Goal: Task Accomplishment & Management: Manage account settings

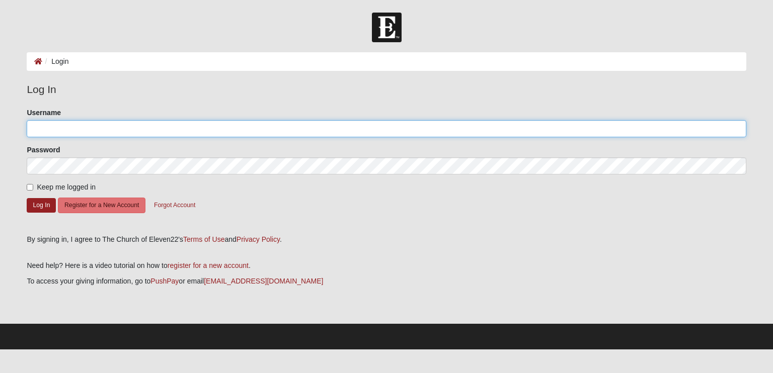
click at [62, 124] on input "Username" at bounding box center [386, 128] width 719 height 17
click at [85, 134] on input "[EMAIL_ADDRESS][DOMAIN_NAME]" at bounding box center [386, 128] width 719 height 17
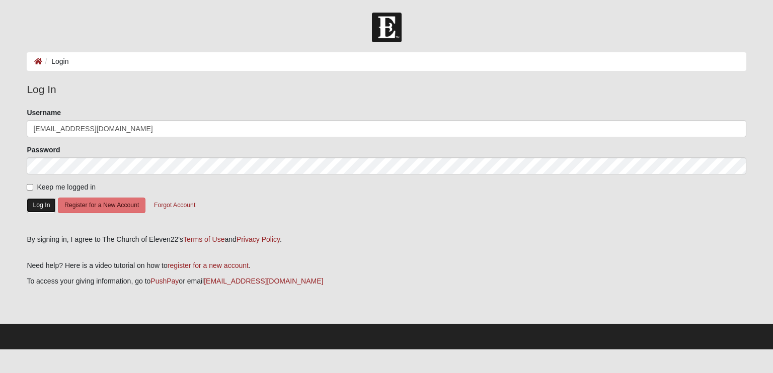
click at [41, 202] on button "Log In" at bounding box center [41, 205] width 29 height 15
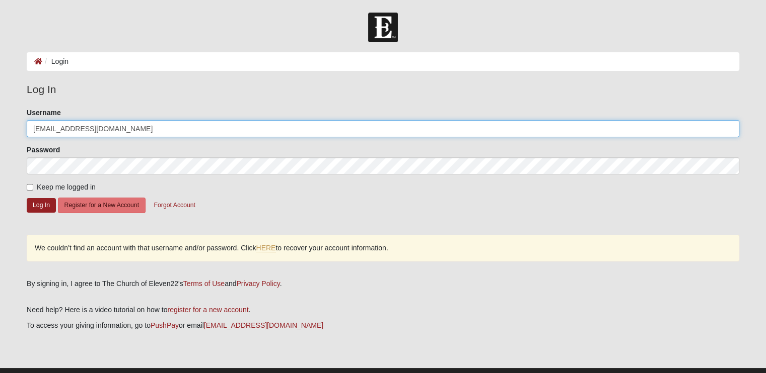
click at [118, 128] on input "deannad51377@gmail.com" at bounding box center [383, 128] width 712 height 17
drag, startPoint x: 119, startPoint y: 128, endPoint x: 0, endPoint y: 128, distance: 118.8
click at [0, 128] on form "Log In Login Login Error Log In Please correct the following: Username deannad5…" at bounding box center [383, 204] width 766 height 382
type input "deannamdivino@gmail.com"
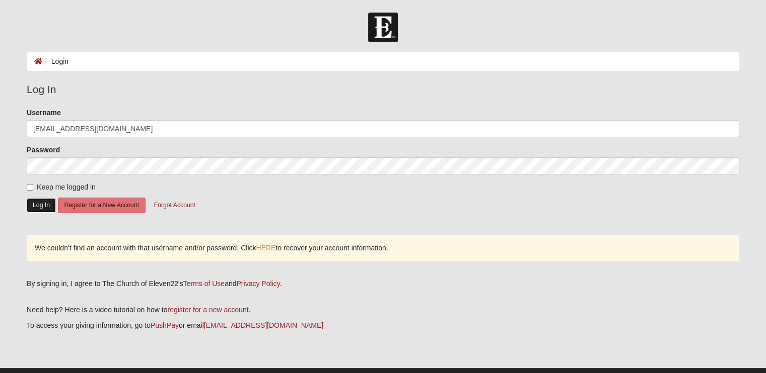
click at [34, 204] on button "Log In" at bounding box center [41, 205] width 29 height 15
click at [58, 64] on li "Login" at bounding box center [55, 61] width 26 height 11
click at [38, 59] on icon at bounding box center [38, 61] width 8 height 7
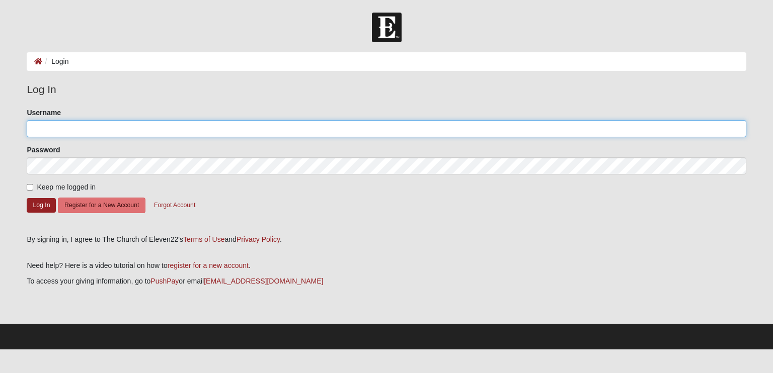
click at [72, 131] on input "Username" at bounding box center [386, 128] width 719 height 17
type input "[EMAIL_ADDRESS][DOMAIN_NAME]"
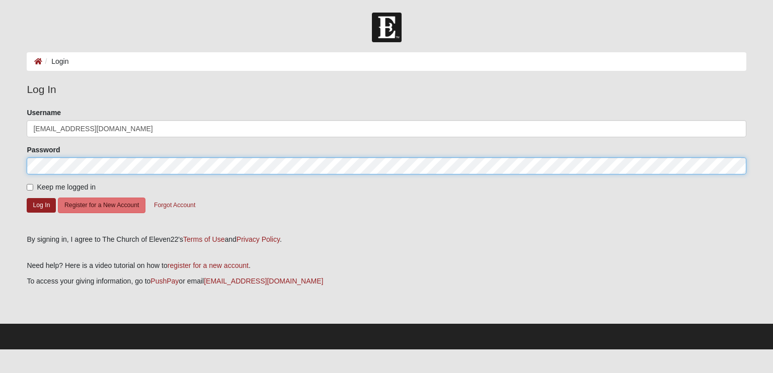
click at [27, 198] on button "Log In" at bounding box center [41, 205] width 29 height 15
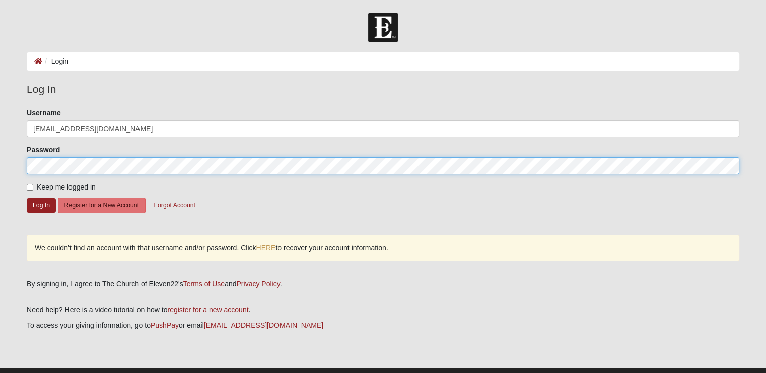
click at [0, 160] on form "Log In Login Login Error Log In Please correct the following: Username [EMAIL_A…" at bounding box center [383, 204] width 766 height 382
click at [0, 164] on form "Log In Login Login Error Log In Please correct the following: Username [EMAIL_A…" at bounding box center [383, 204] width 766 height 382
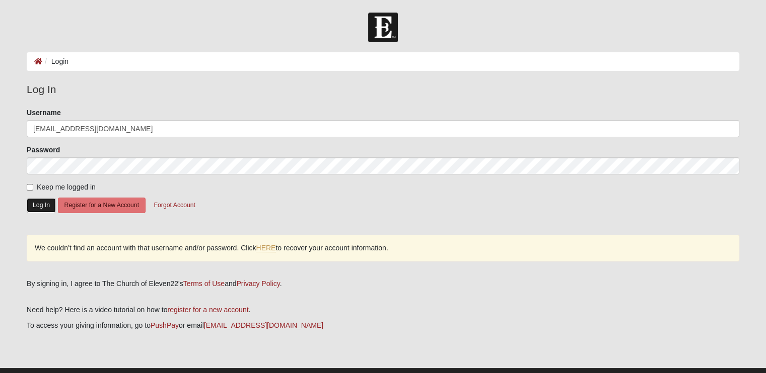
click at [49, 200] on button "Log In" at bounding box center [41, 205] width 29 height 15
click at [180, 206] on button "Forgot Account" at bounding box center [174, 206] width 54 height 16
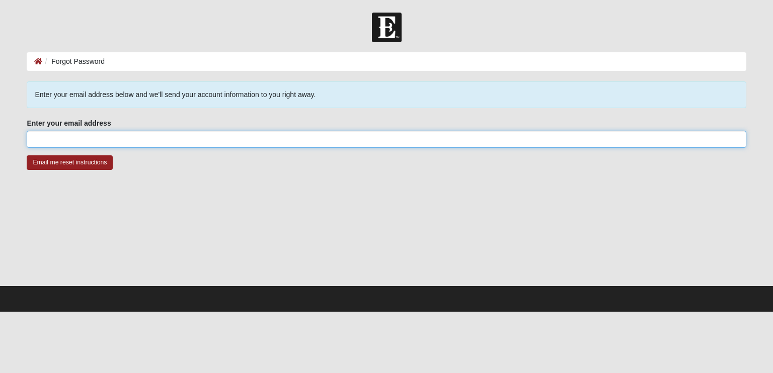
click at [127, 136] on input "Enter your email address" at bounding box center [386, 139] width 719 height 17
type input "[EMAIL_ADDRESS][DOMAIN_NAME]"
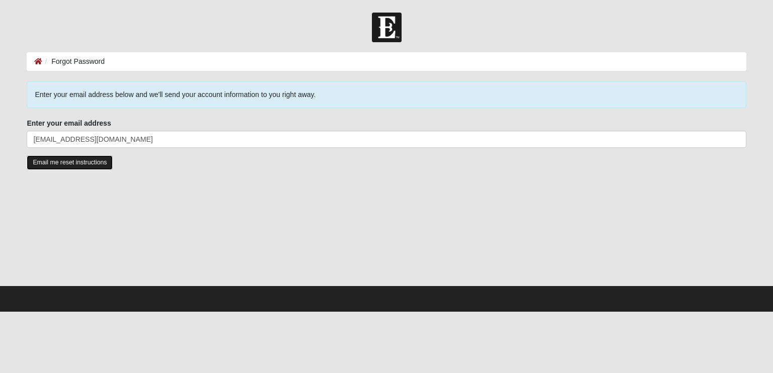
click at [70, 159] on input "Email me reset instructions" at bounding box center [70, 163] width 86 height 15
